Goal: Information Seeking & Learning: Learn about a topic

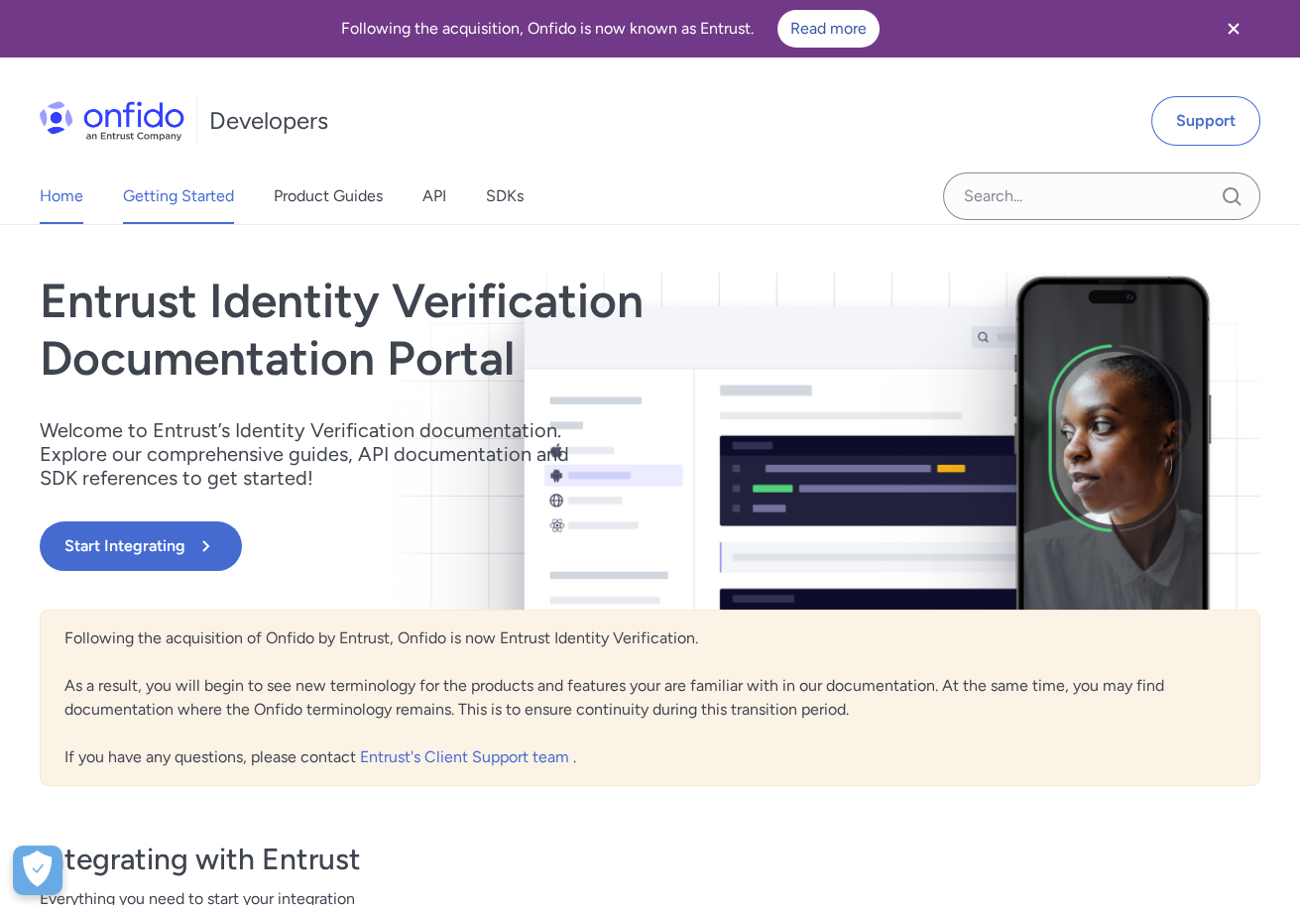
click at [193, 190] on link "Getting Started" at bounding box center [178, 197] width 111 height 56
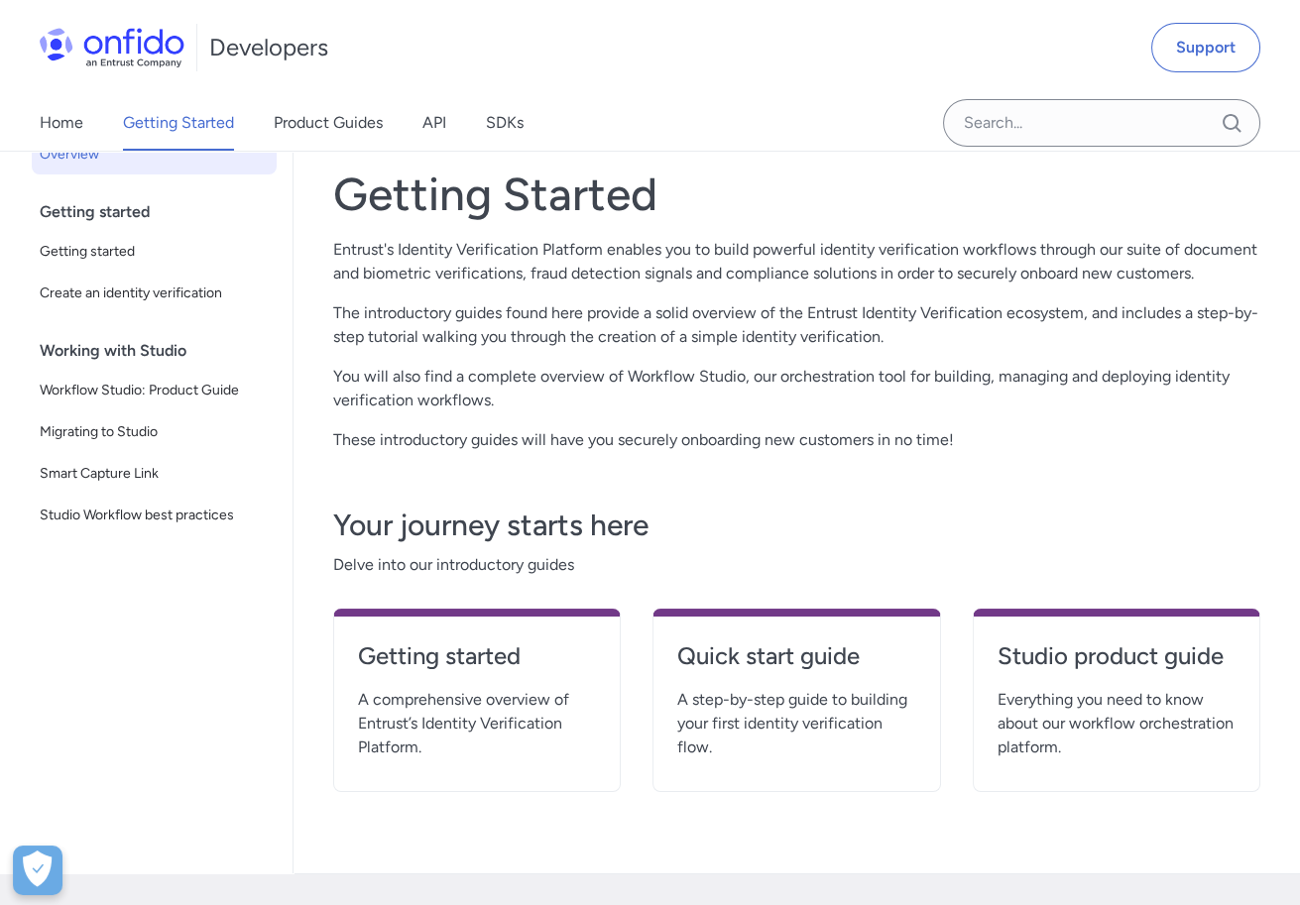
scroll to position [109, 0]
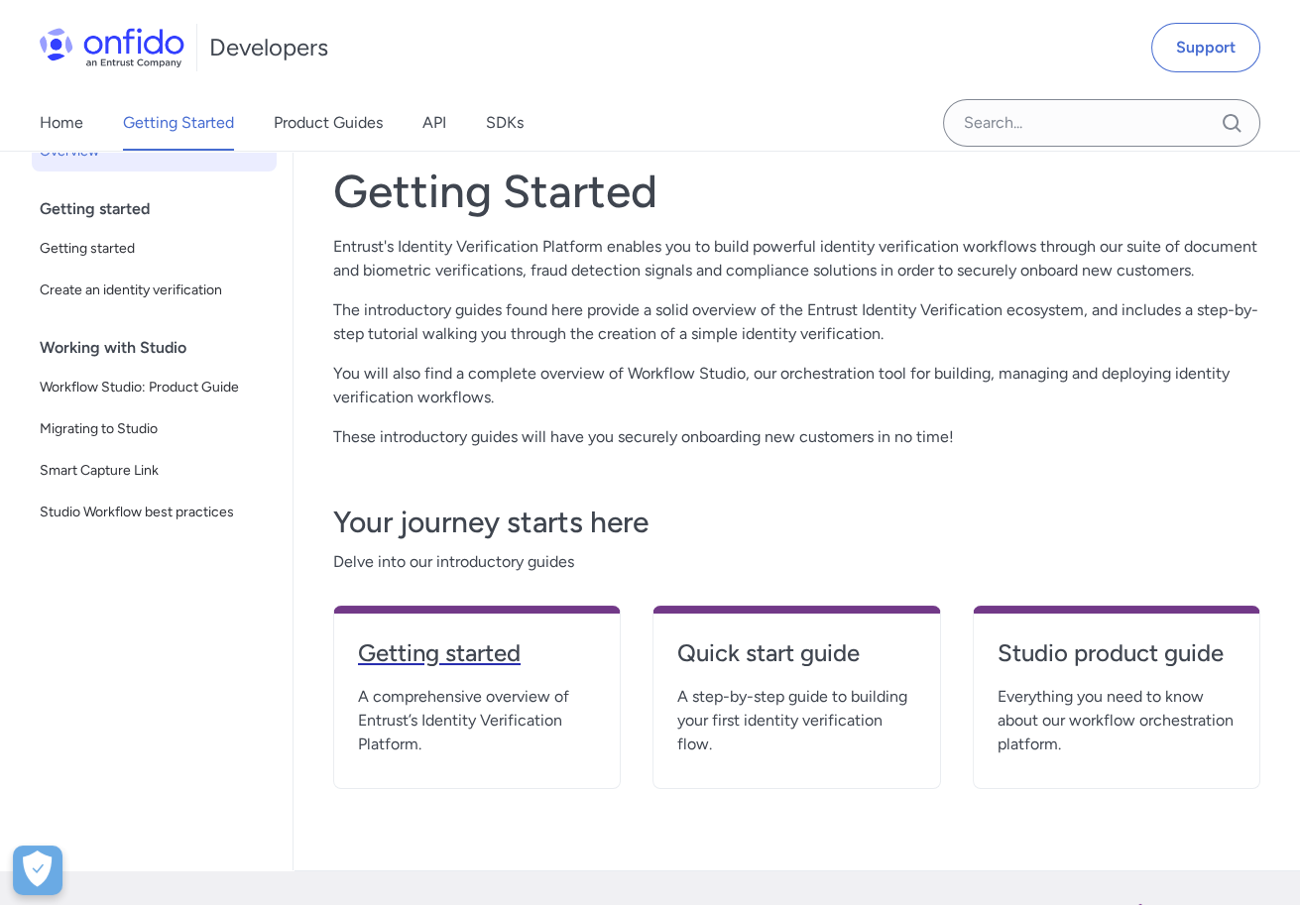
click at [557, 657] on h4 "Getting started" at bounding box center [477, 654] width 238 height 32
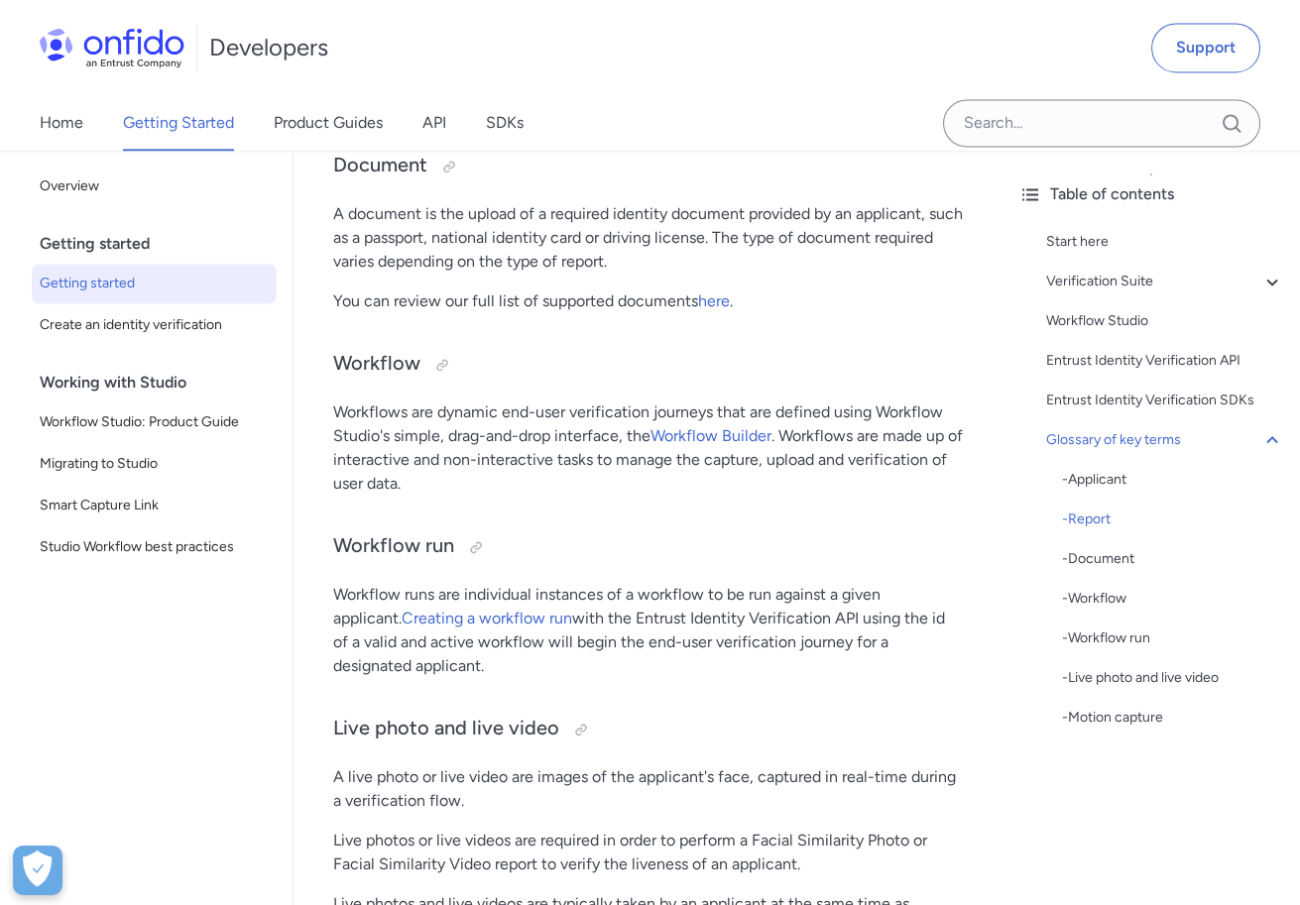
scroll to position [5772, 0]
